Goal: Entertainment & Leisure: Consume media (video, audio)

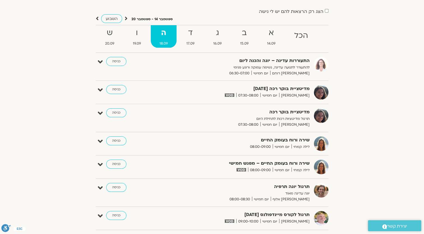
scroll to position [28, 0]
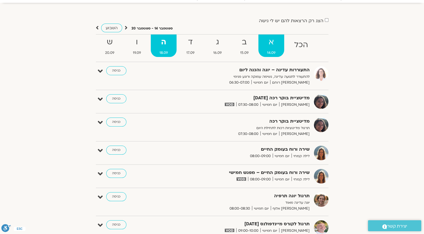
click at [274, 46] on strong "א" at bounding box center [271, 42] width 26 height 13
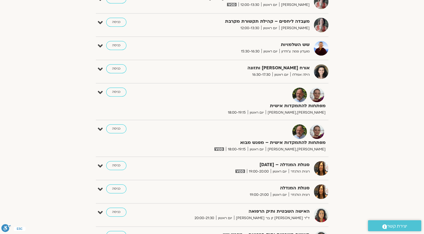
scroll to position [449, 0]
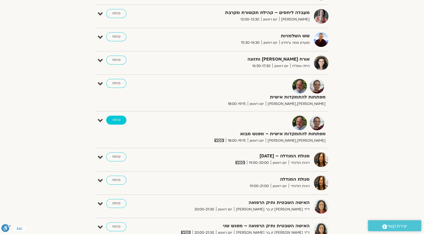
click at [117, 117] on link "כניסה" at bounding box center [116, 120] width 20 height 9
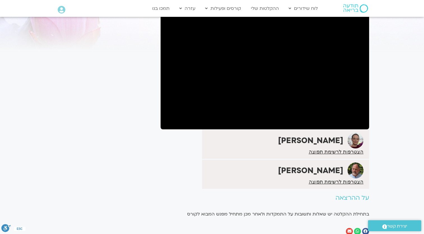
scroll to position [28, 0]
